Goal: Task Accomplishment & Management: Use online tool/utility

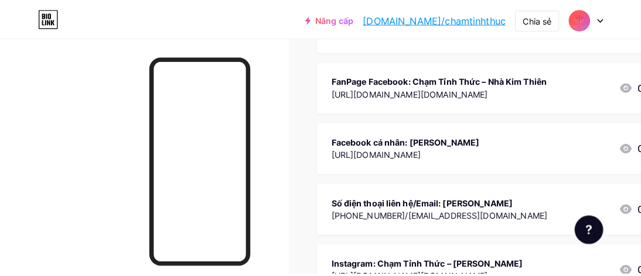
scroll to position [249, 0]
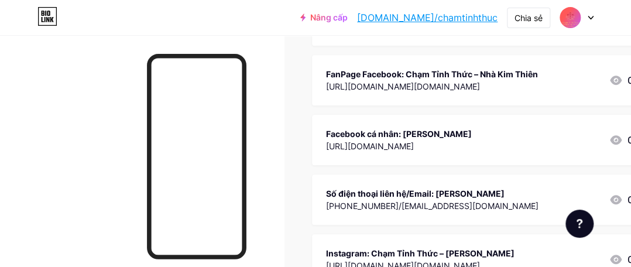
click at [412, 141] on font "[URL][DOMAIN_NAME]" at bounding box center [370, 146] width 88 height 10
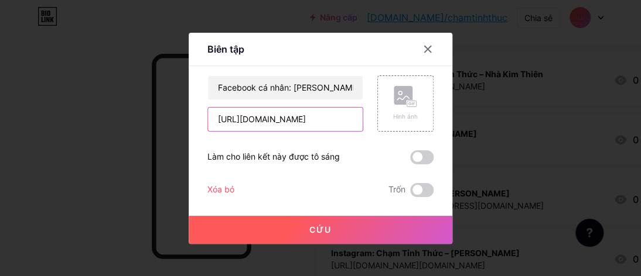
click at [281, 117] on input "[URL][DOMAIN_NAME]" at bounding box center [285, 119] width 155 height 23
click at [245, 113] on input "[URL][DOMAIN_NAME]" at bounding box center [285, 119] width 155 height 23
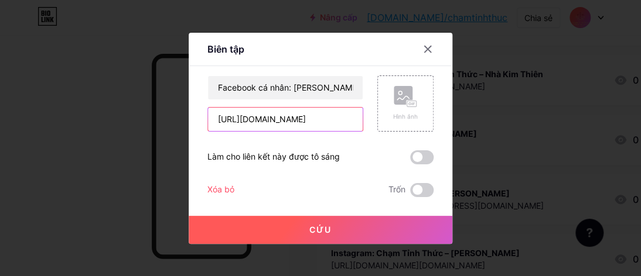
click at [245, 113] on input "[URL][DOMAIN_NAME]" at bounding box center [285, 119] width 155 height 23
click at [245, 112] on input "[URL][DOMAIN_NAME]" at bounding box center [285, 119] width 155 height 23
paste input "[DOMAIN_NAME][URL]"
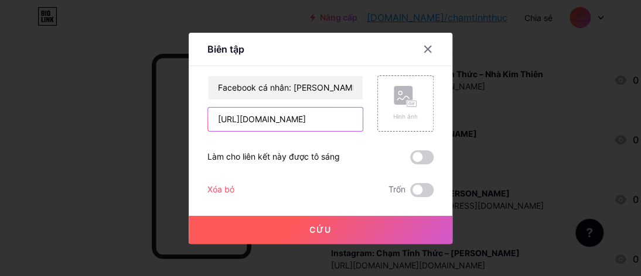
type input "[URL][DOMAIN_NAME]"
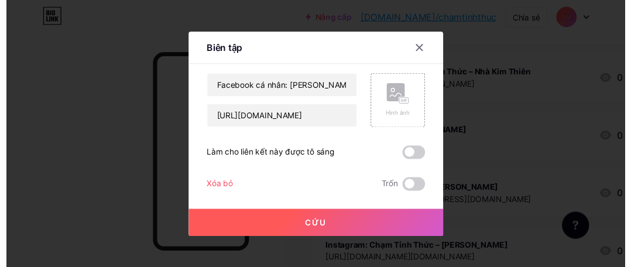
scroll to position [0, 0]
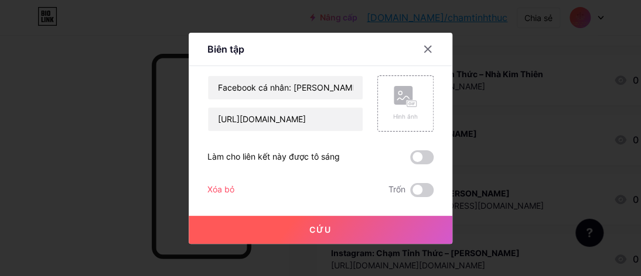
click at [318, 227] on font "Cứu" at bounding box center [320, 230] width 22 height 10
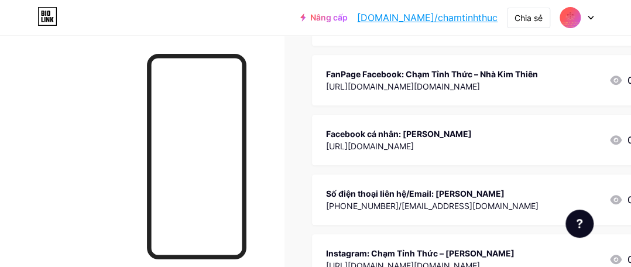
click at [620, 199] on icon at bounding box center [616, 199] width 12 height 9
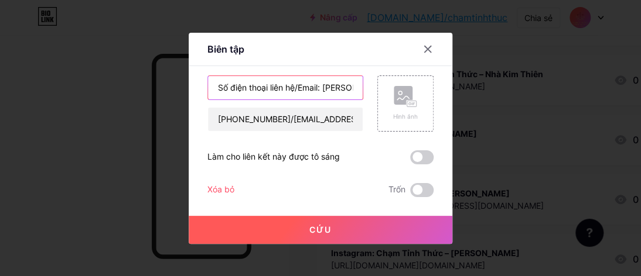
click at [294, 87] on input "Số điện thoại liên hệ/Email: [PERSON_NAME]" at bounding box center [285, 87] width 155 height 23
click at [267, 87] on input "Số điện thoại liên hệ Email: [PERSON_NAME]" at bounding box center [285, 87] width 155 height 23
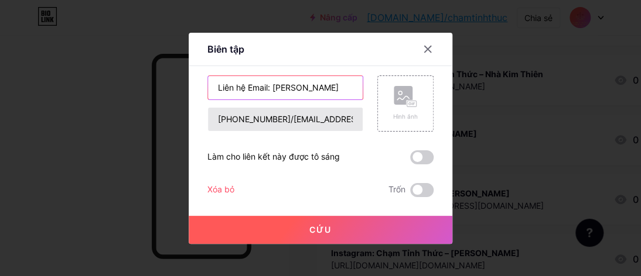
type input "Liên hệ Email: [PERSON_NAME]"
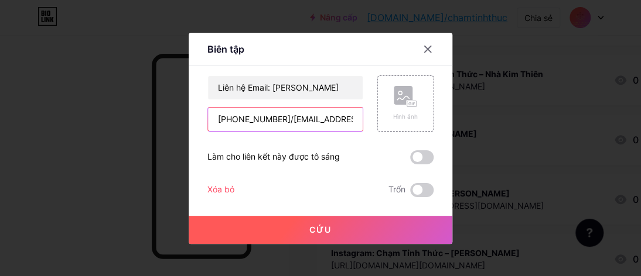
click at [282, 120] on input "[PHONE_NUMBER]/[EMAIL_ADDRESS][DOMAIN_NAME]" at bounding box center [285, 119] width 155 height 23
type input "[EMAIL_ADDRESS][DOMAIN_NAME]"
click at [325, 230] on font "Cứu" at bounding box center [320, 230] width 22 height 10
